Goal: Transaction & Acquisition: Book appointment/travel/reservation

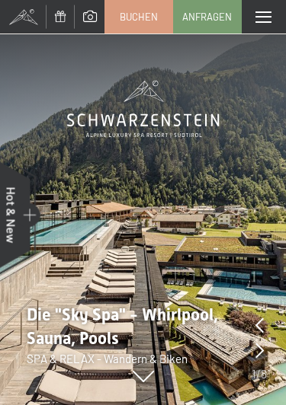
click at [131, 21] on span "Buchen" at bounding box center [139, 17] width 38 height 14
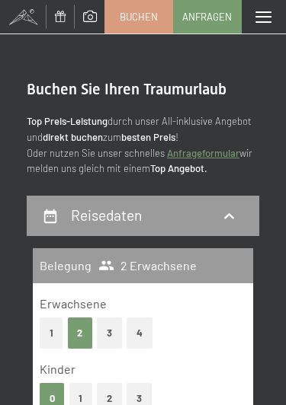
click at [105, 335] on button "3" at bounding box center [109, 333] width 25 height 31
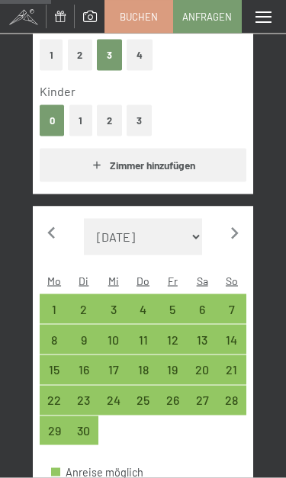
click at [223, 234] on icon "button" at bounding box center [234, 234] width 24 height 24
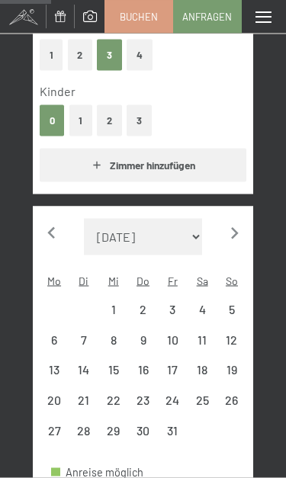
scroll to position [279, 0]
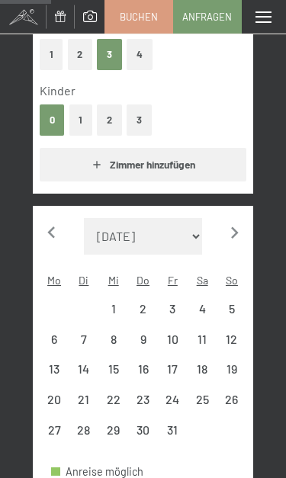
select select "2025-10-01"
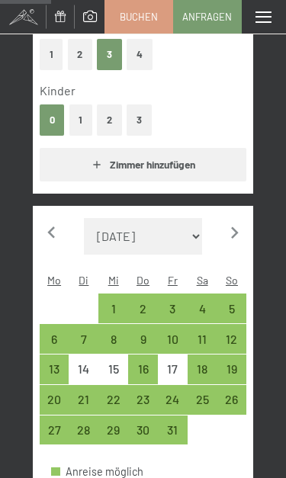
click at [141, 302] on div "2" at bounding box center [143, 315] width 27 height 27
select select "2025-10-01"
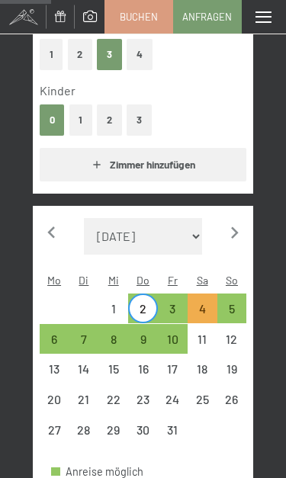
click at [233, 302] on div "5" at bounding box center [232, 315] width 27 height 27
select select "2025-10-01"
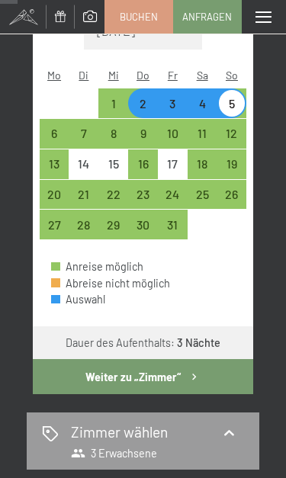
click at [81, 359] on button "Weiter zu „Zimmer“" at bounding box center [143, 376] width 220 height 35
select select "2025-10-01"
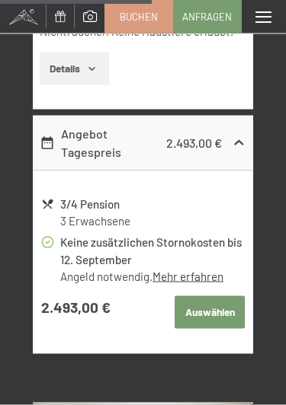
scroll to position [4055, 0]
